Goal: Task Accomplishment & Management: Manage account settings

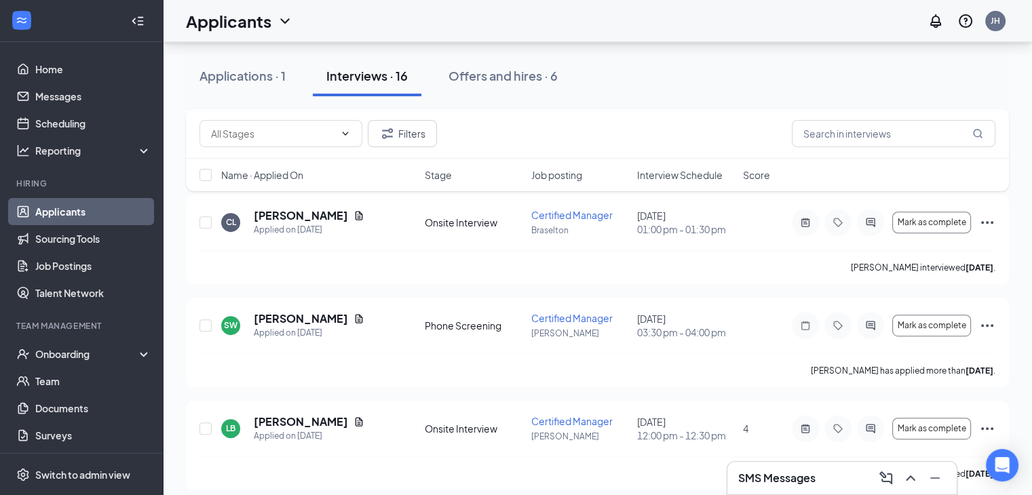
scroll to position [597, 0]
click at [53, 112] on link "Scheduling" at bounding box center [93, 123] width 116 height 27
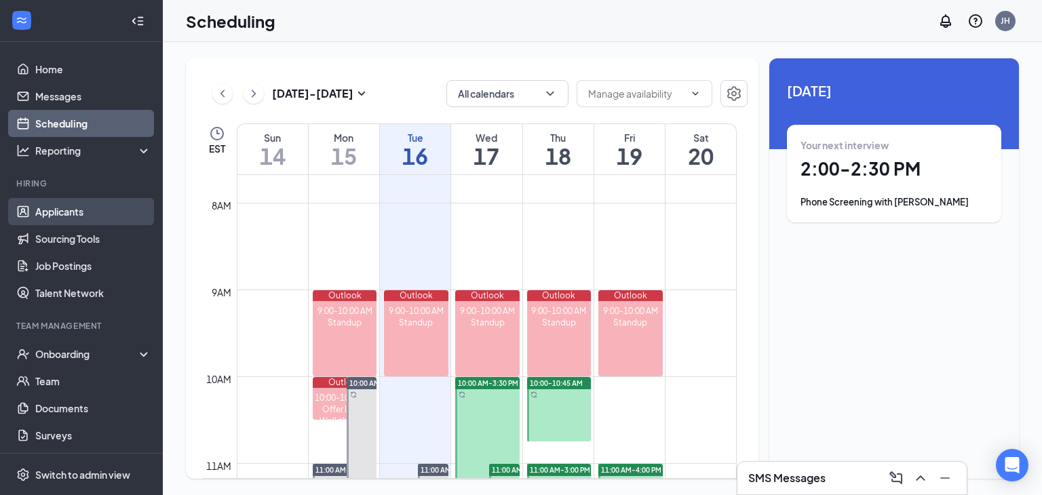
click at [60, 206] on link "Applicants" at bounding box center [93, 211] width 116 height 27
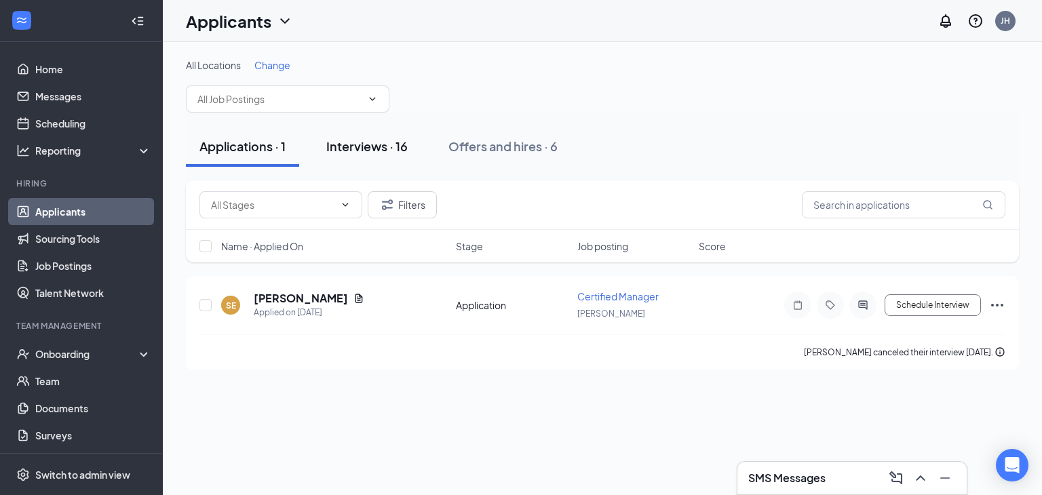
click at [379, 151] on div "Interviews · 16" at bounding box center [366, 146] width 81 height 17
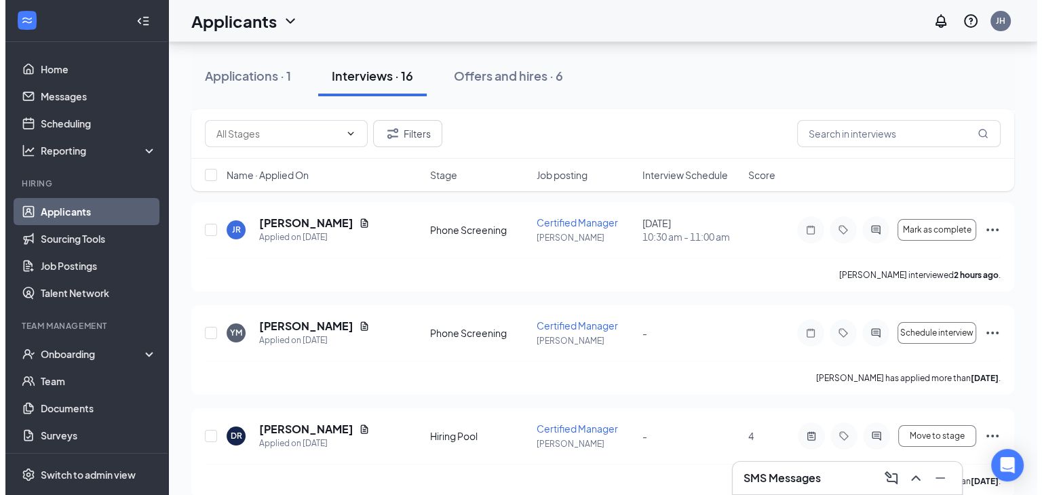
scroll to position [175, 0]
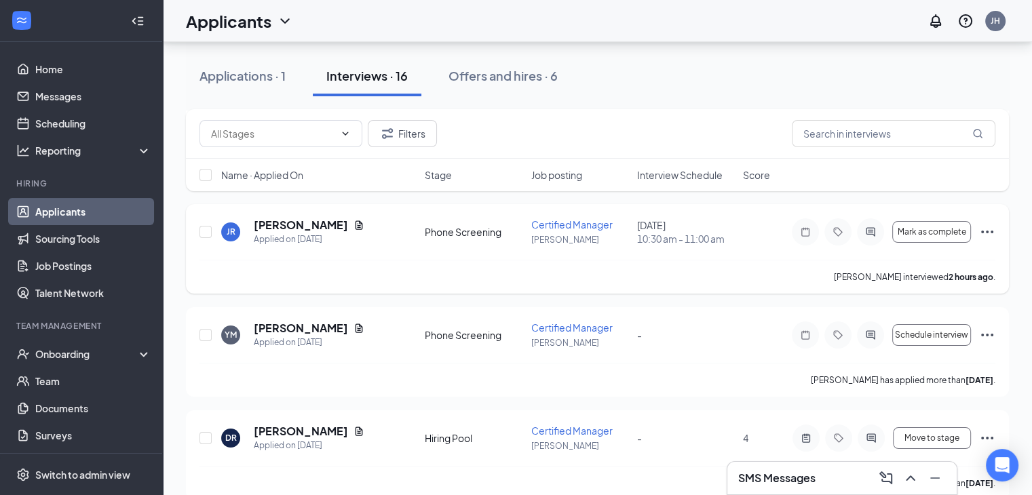
click at [869, 223] on div at bounding box center [870, 232] width 27 height 27
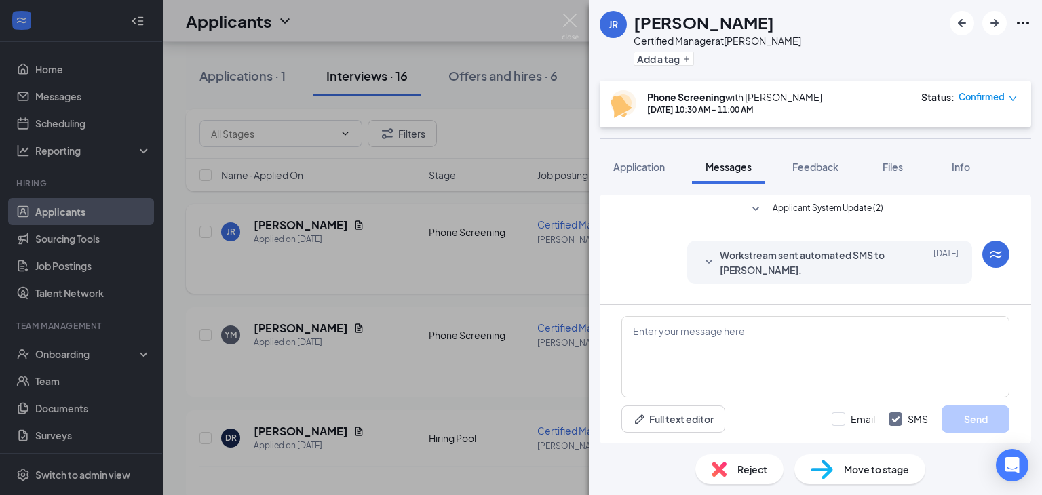
scroll to position [288, 0]
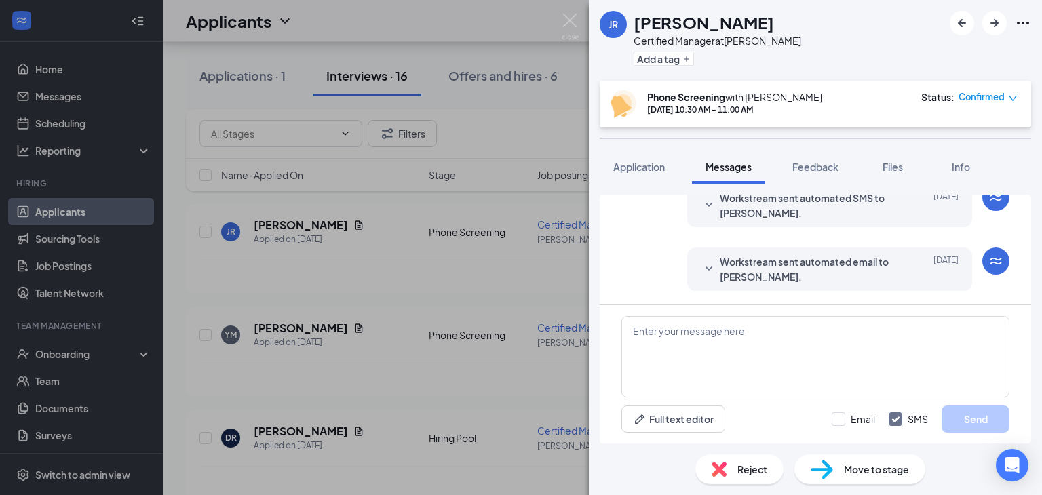
click at [736, 272] on span "Workstream sent automated email to [PERSON_NAME]." at bounding box center [809, 269] width 178 height 30
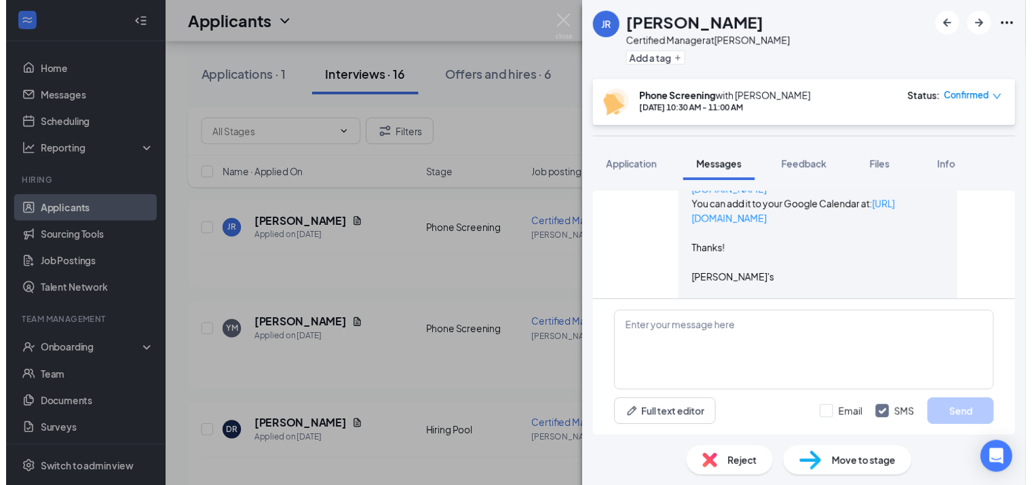
scroll to position [565, 0]
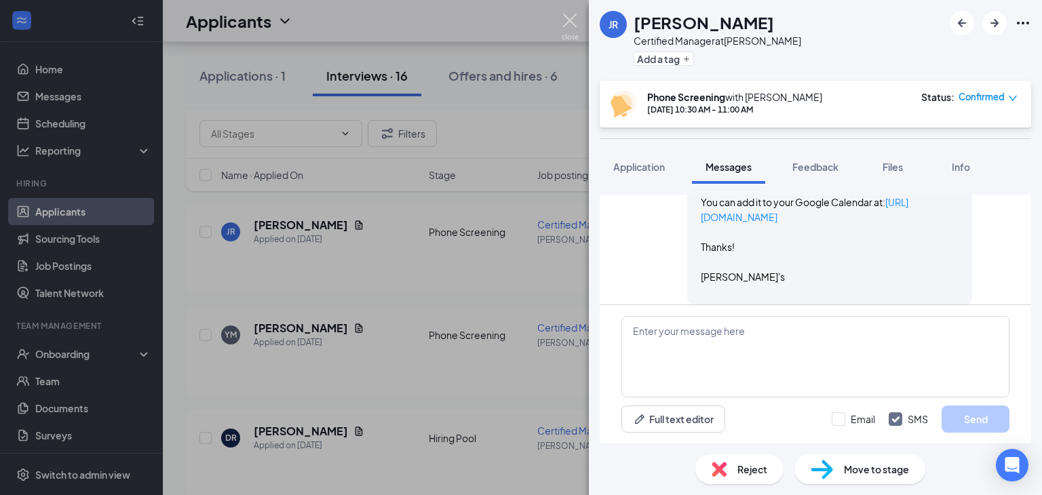
click at [573, 22] on img at bounding box center [570, 27] width 17 height 26
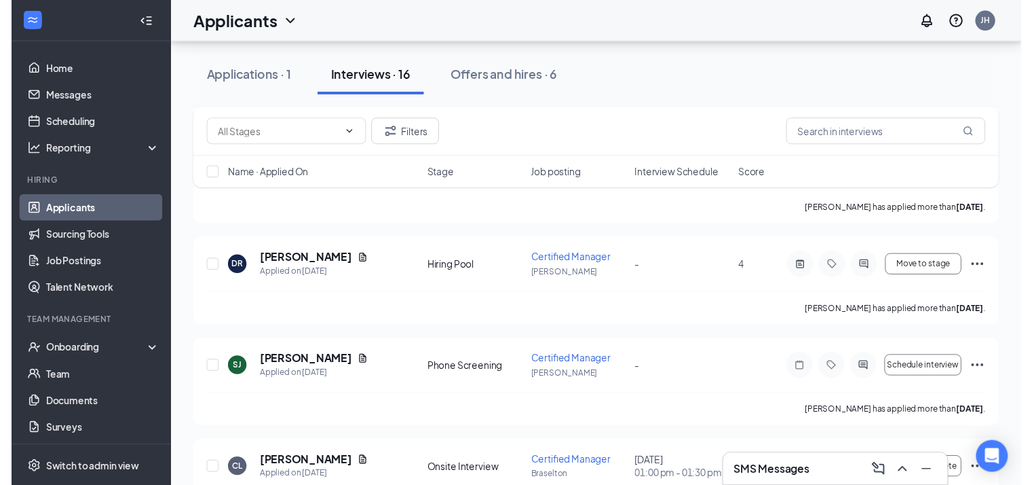
scroll to position [366, 0]
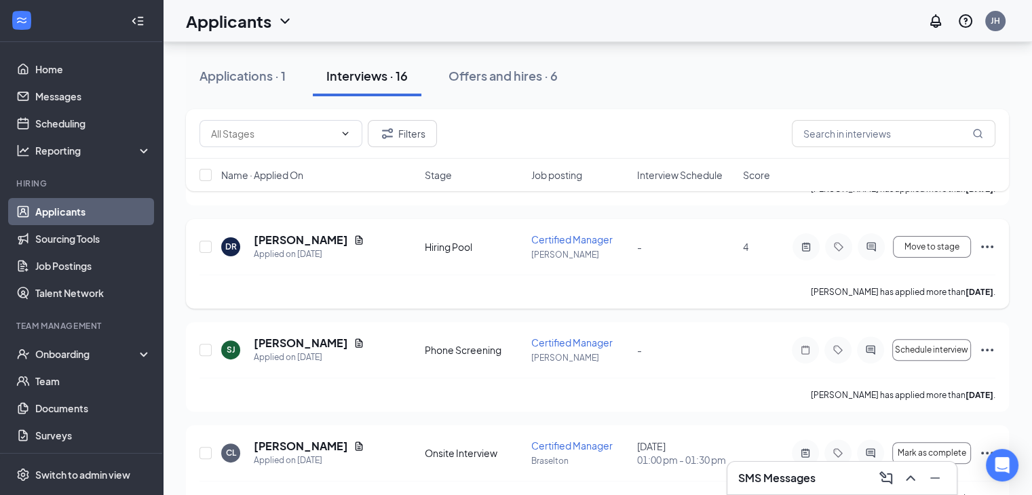
click at [986, 250] on icon "Ellipses" at bounding box center [987, 247] width 16 height 16
click at [933, 242] on span "Move to stage" at bounding box center [932, 247] width 55 height 10
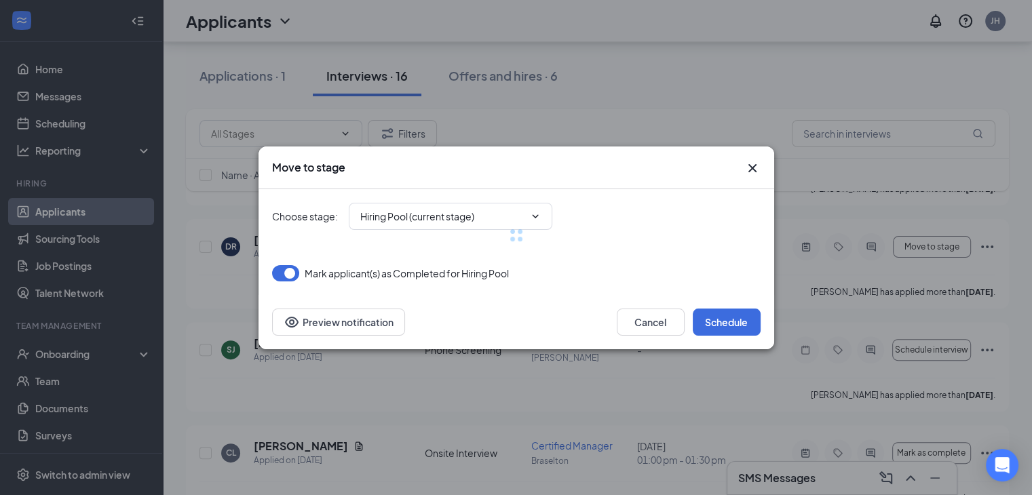
type input "Onsite Interview (next stage)"
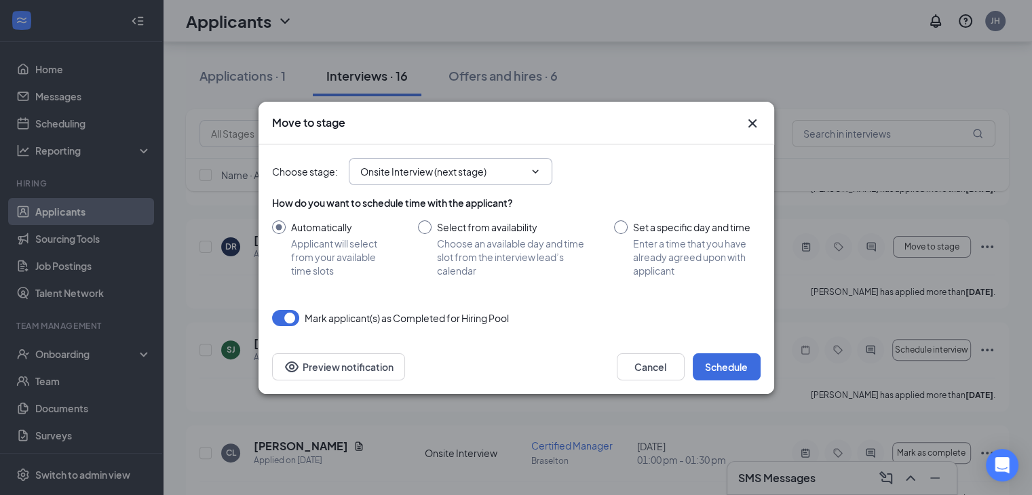
click at [518, 164] on input "Onsite Interview (next stage)" at bounding box center [442, 171] width 164 height 15
click at [752, 124] on icon "Cross" at bounding box center [752, 123] width 8 height 8
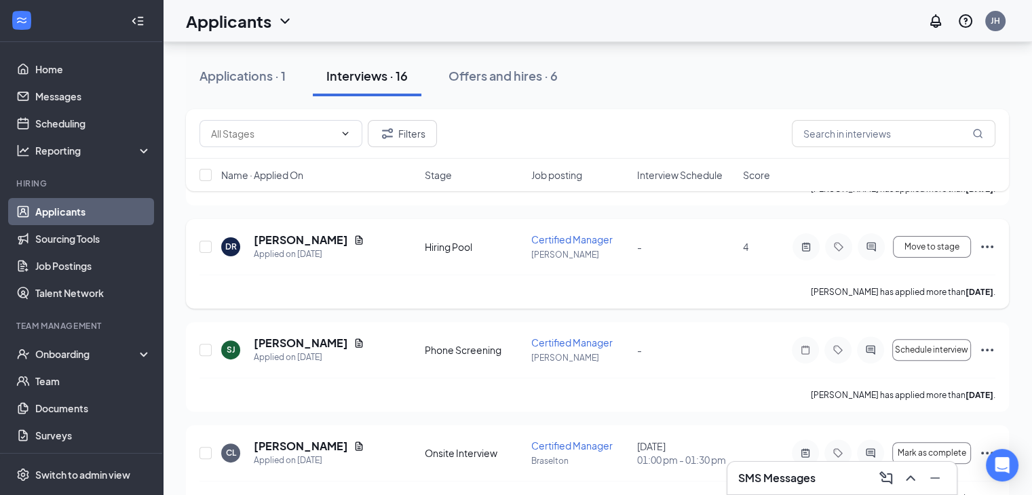
click at [238, 242] on div "DR" at bounding box center [230, 247] width 19 height 19
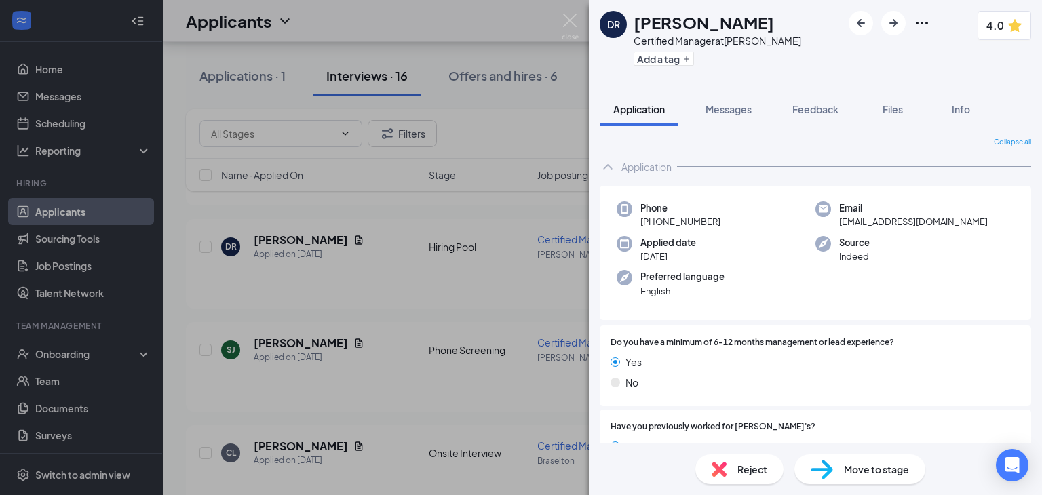
click at [720, 473] on img at bounding box center [719, 469] width 15 height 15
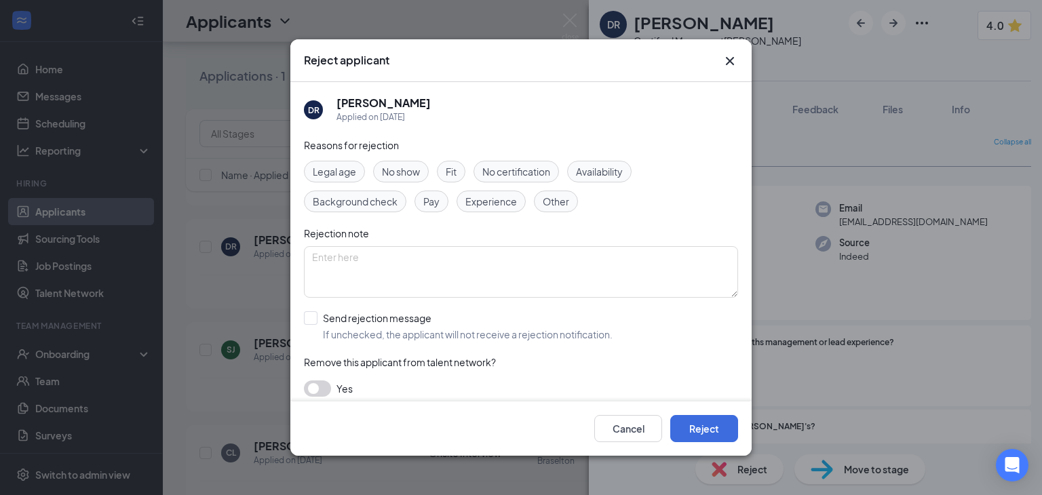
click at [386, 181] on div "No show" at bounding box center [401, 172] width 56 height 22
click at [327, 273] on textarea at bounding box center [521, 272] width 434 height 52
click at [316, 256] on textarea "treied to contact" at bounding box center [521, 272] width 434 height 52
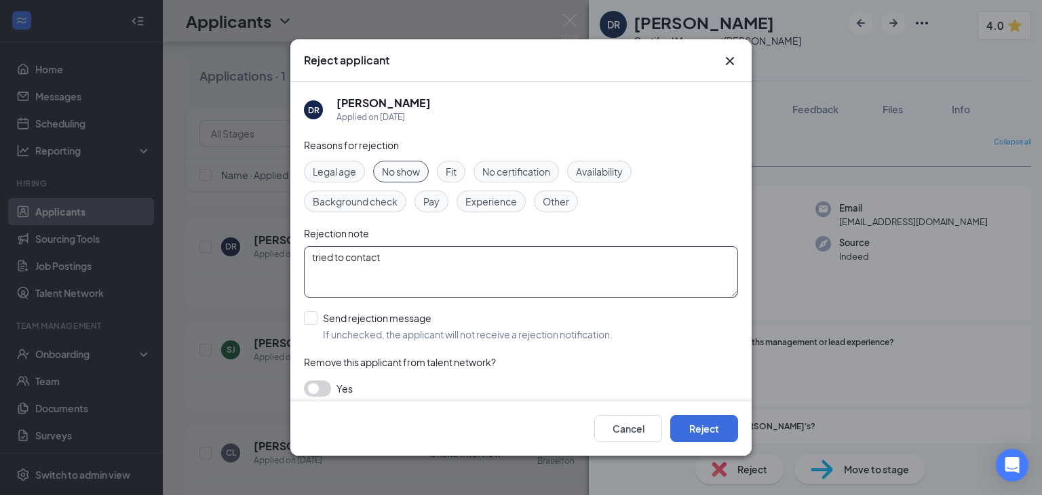
click at [390, 257] on textarea "tried to contact" at bounding box center [521, 272] width 434 height 52
click at [390, 257] on textarea "tried to contact to set up interview but nv" at bounding box center [521, 272] width 434 height 52
click at [494, 256] on textarea "tried to contact to set up interview but nv" at bounding box center [521, 272] width 434 height 52
type textarea "tried to contact to set up interview but never heard back"
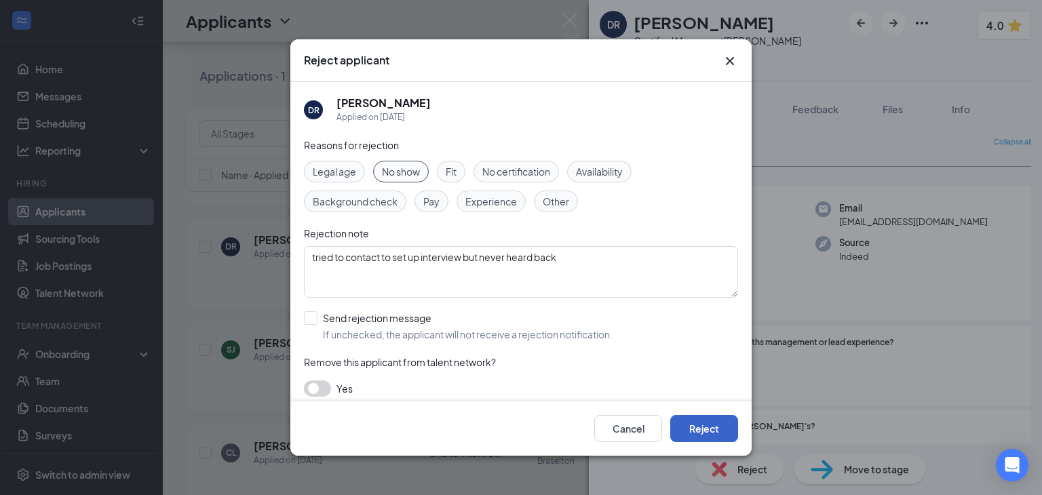
click at [714, 434] on button "Reject" at bounding box center [704, 428] width 68 height 27
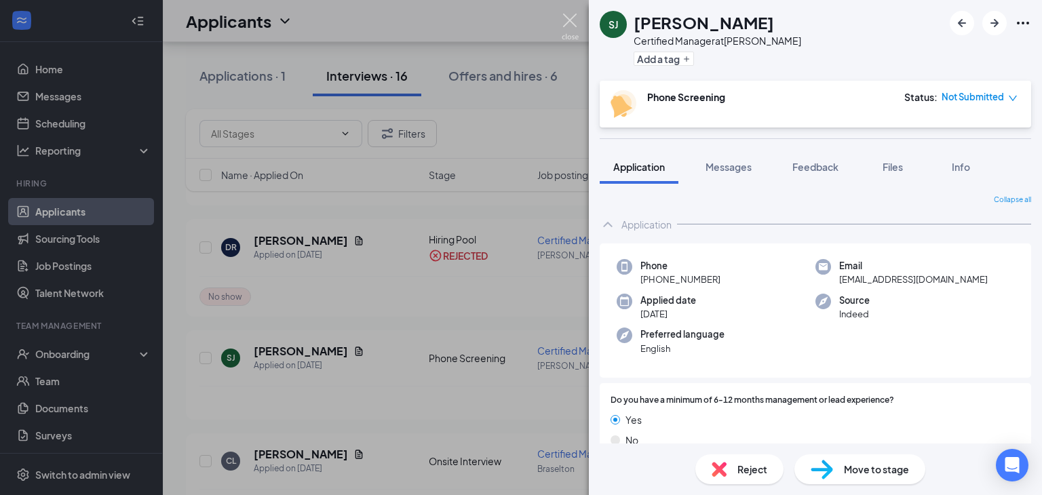
click at [564, 28] on img at bounding box center [570, 27] width 17 height 26
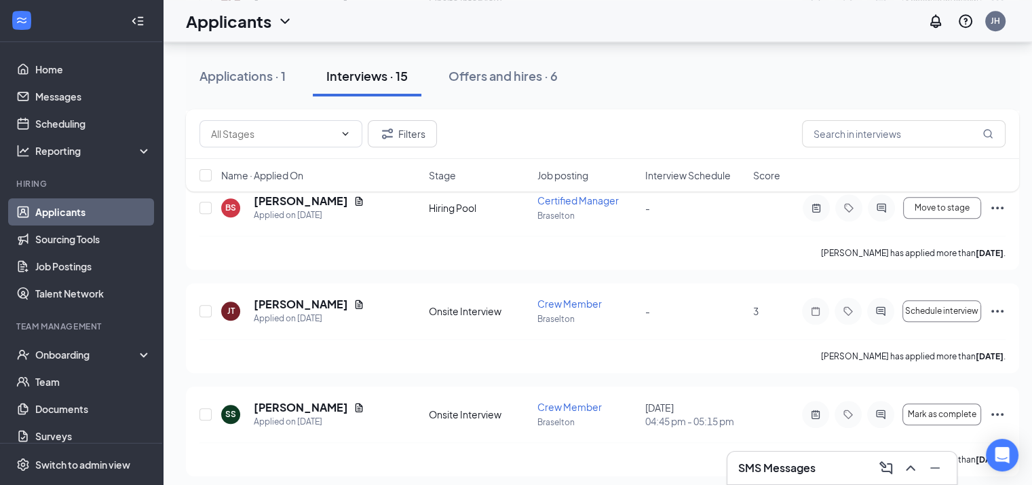
scroll to position [1338, 0]
